Goal: Communication & Community: Answer question/provide support

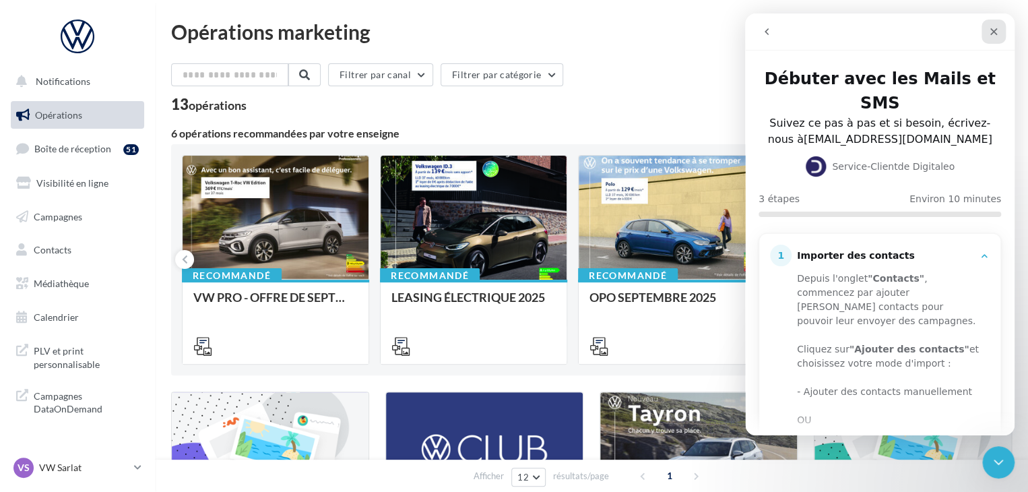
click at [992, 32] on icon "Fermer" at bounding box center [993, 31] width 11 height 11
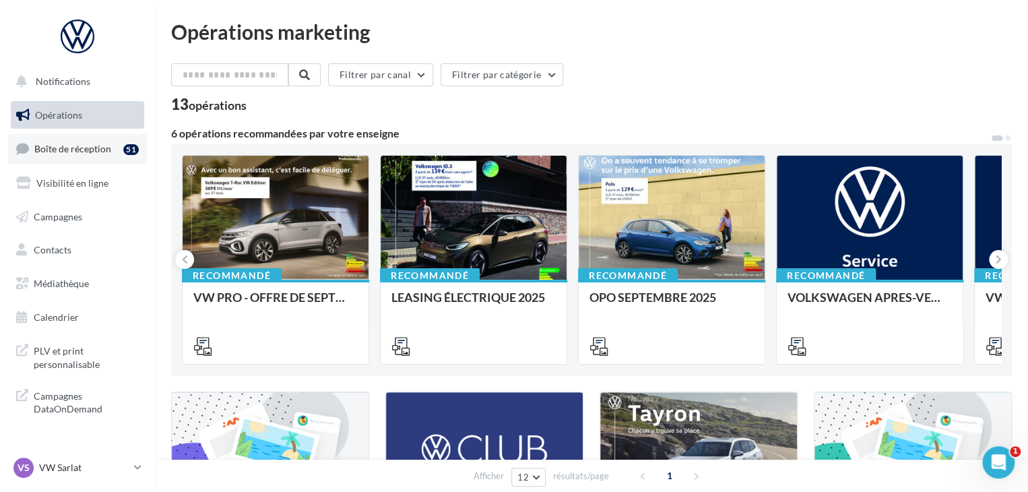
click at [75, 160] on link "Boîte de réception 51" at bounding box center [77, 148] width 139 height 29
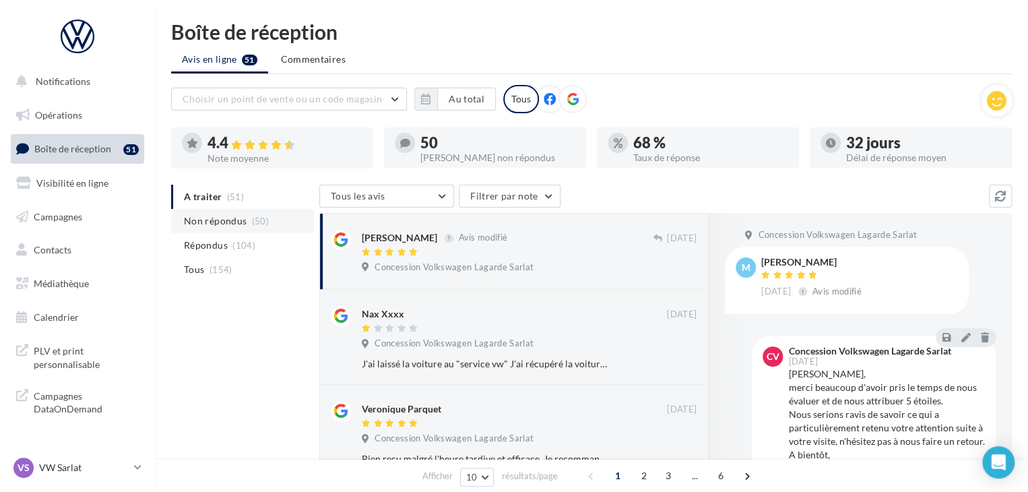
click at [247, 216] on li "Non répondus (50)" at bounding box center [242, 221] width 143 height 24
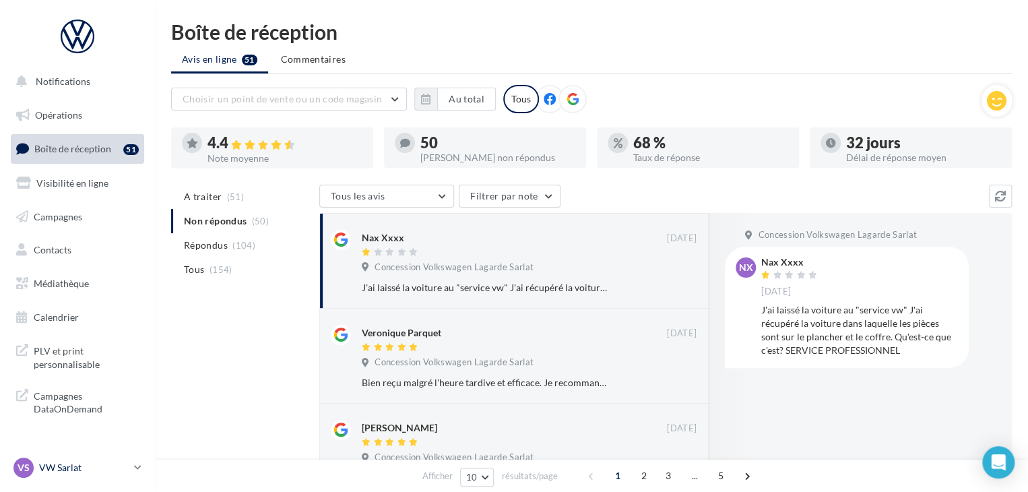
click at [143, 467] on link "VS VW Sarlat vw-lasa-24200" at bounding box center [77, 468] width 133 height 26
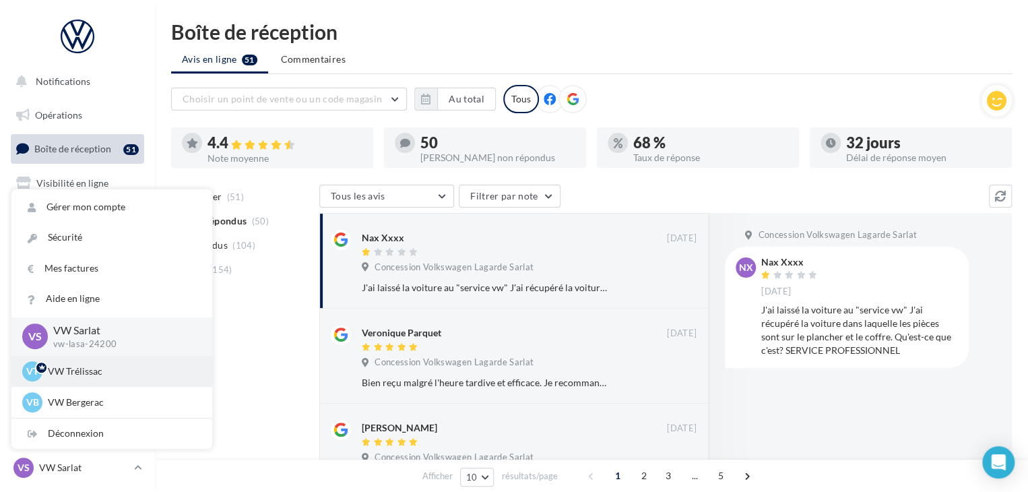
click at [134, 368] on p "VW Trélissac" at bounding box center [122, 370] width 148 height 13
